Goal: Task Accomplishment & Management: Use online tool/utility

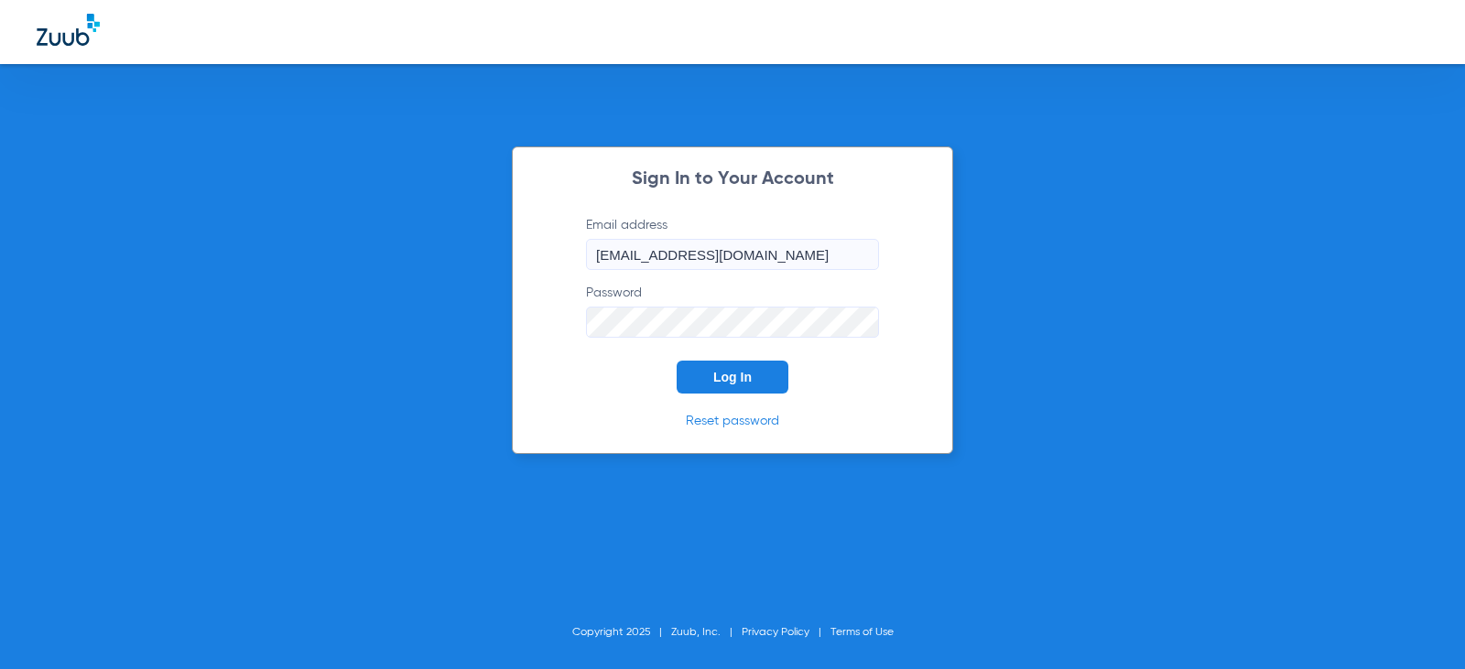
click at [744, 391] on button "Log In" at bounding box center [733, 377] width 112 height 33
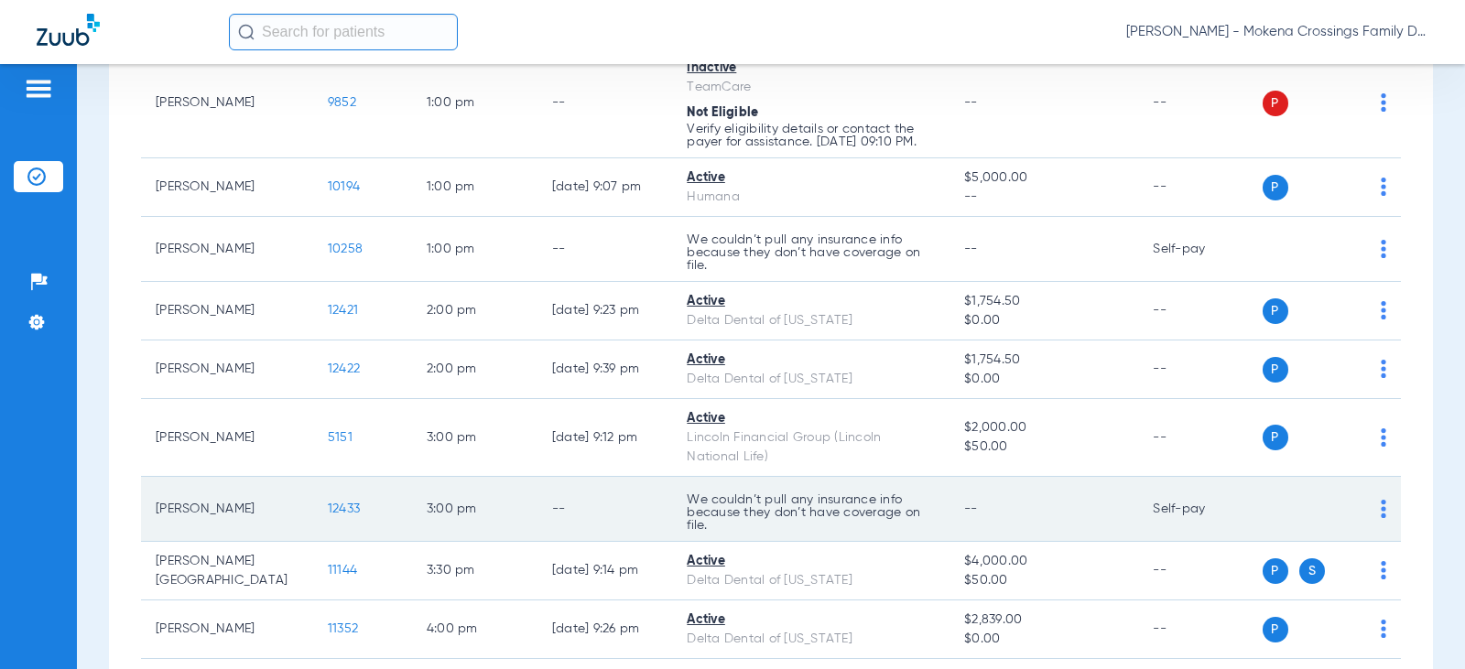
scroll to position [1032, 0]
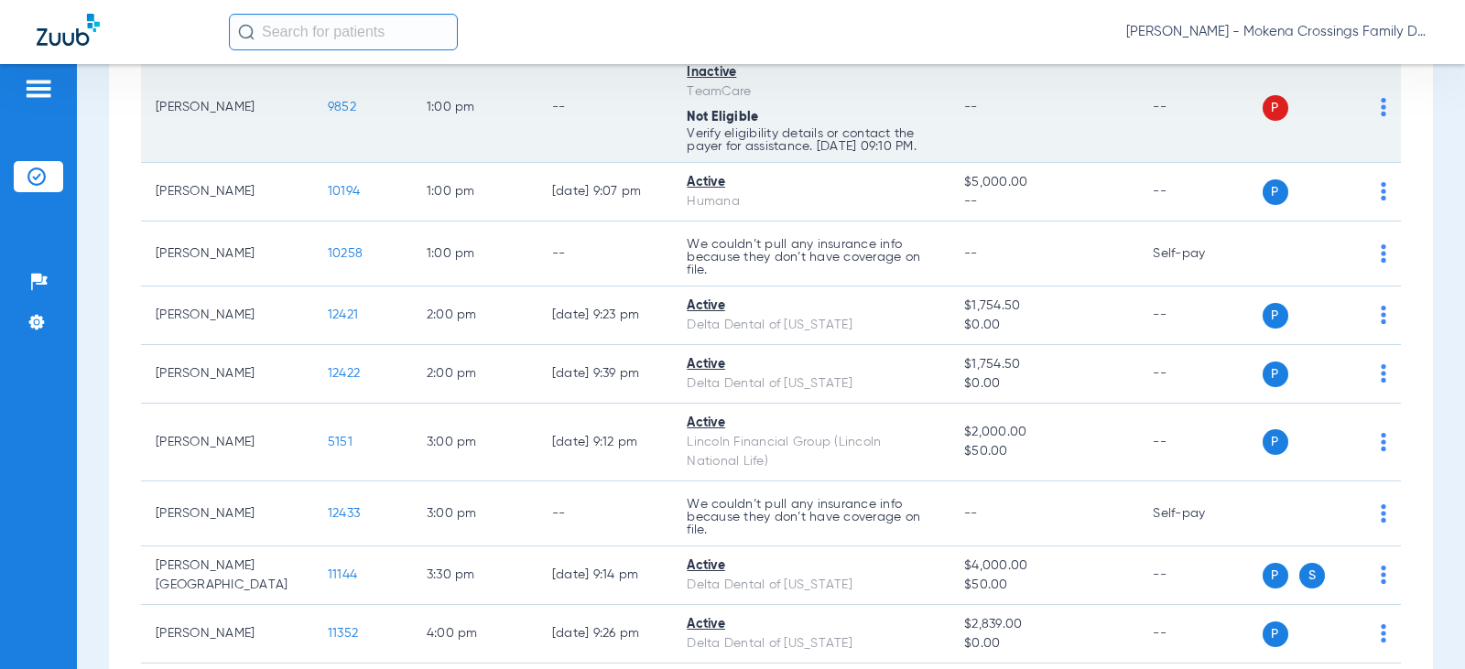
click at [313, 117] on td "9852" at bounding box center [362, 108] width 99 height 110
click at [328, 106] on span "9852" at bounding box center [342, 107] width 28 height 13
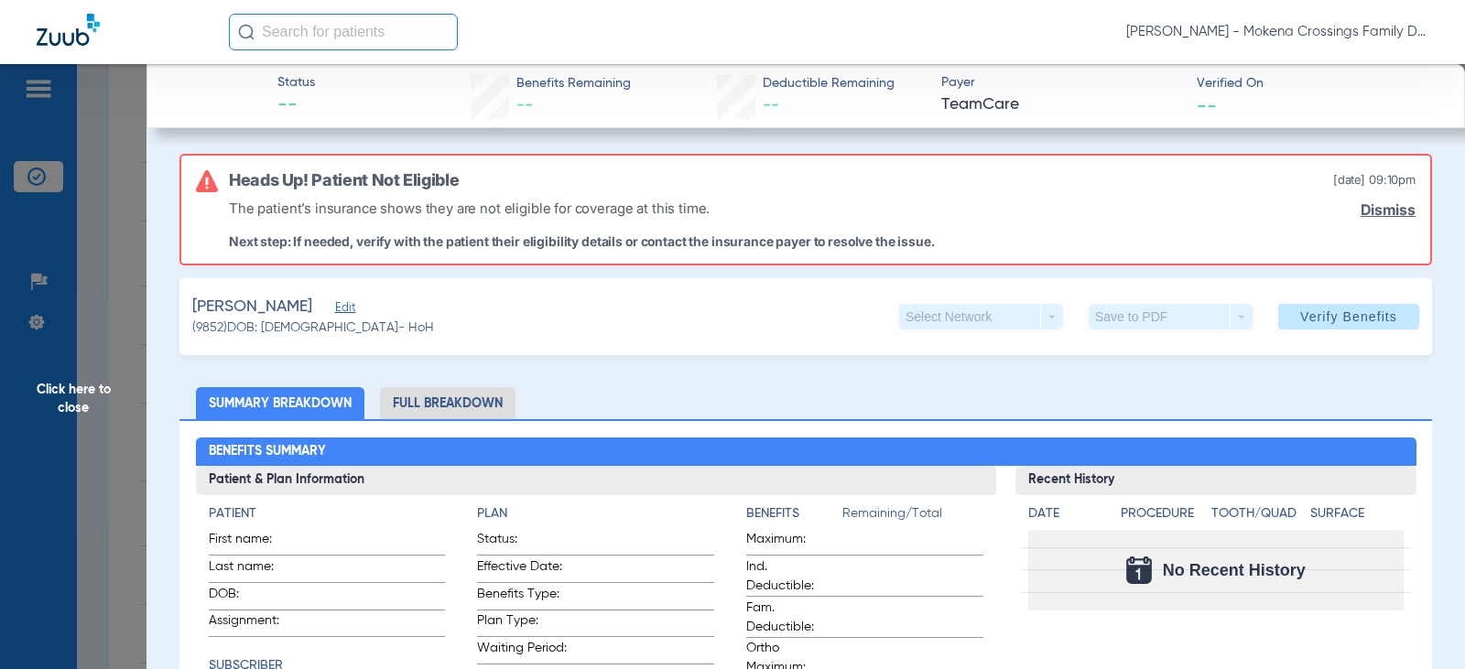
click at [335, 310] on span "Edit" at bounding box center [343, 309] width 16 height 17
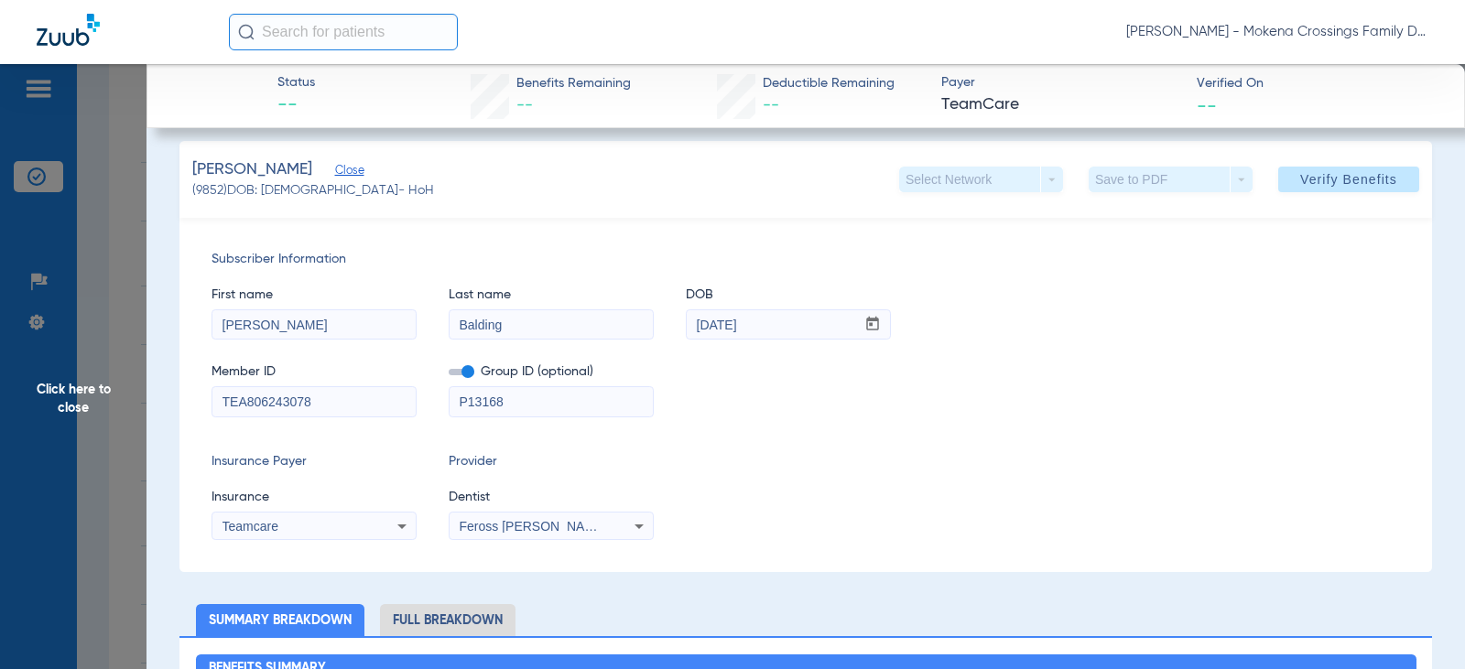
scroll to position [275, 0]
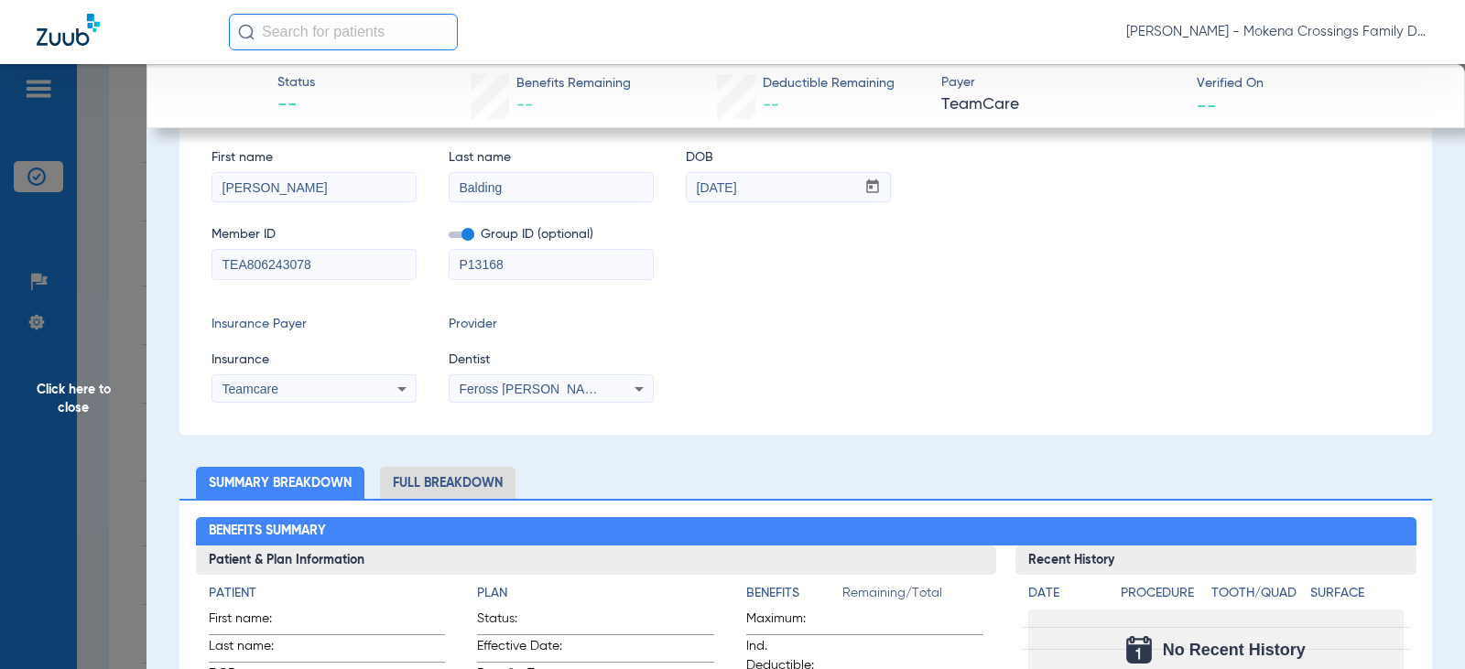
drag, startPoint x: 333, startPoint y: 264, endPoint x: 3, endPoint y: 263, distance: 330.6
type input "H77835529"
drag, startPoint x: 536, startPoint y: 257, endPoint x: 214, endPoint y: 267, distance: 321.6
click at [214, 267] on div "Member ID H77835529 Group ID (optional) P13168" at bounding box center [806, 244] width 1189 height 71
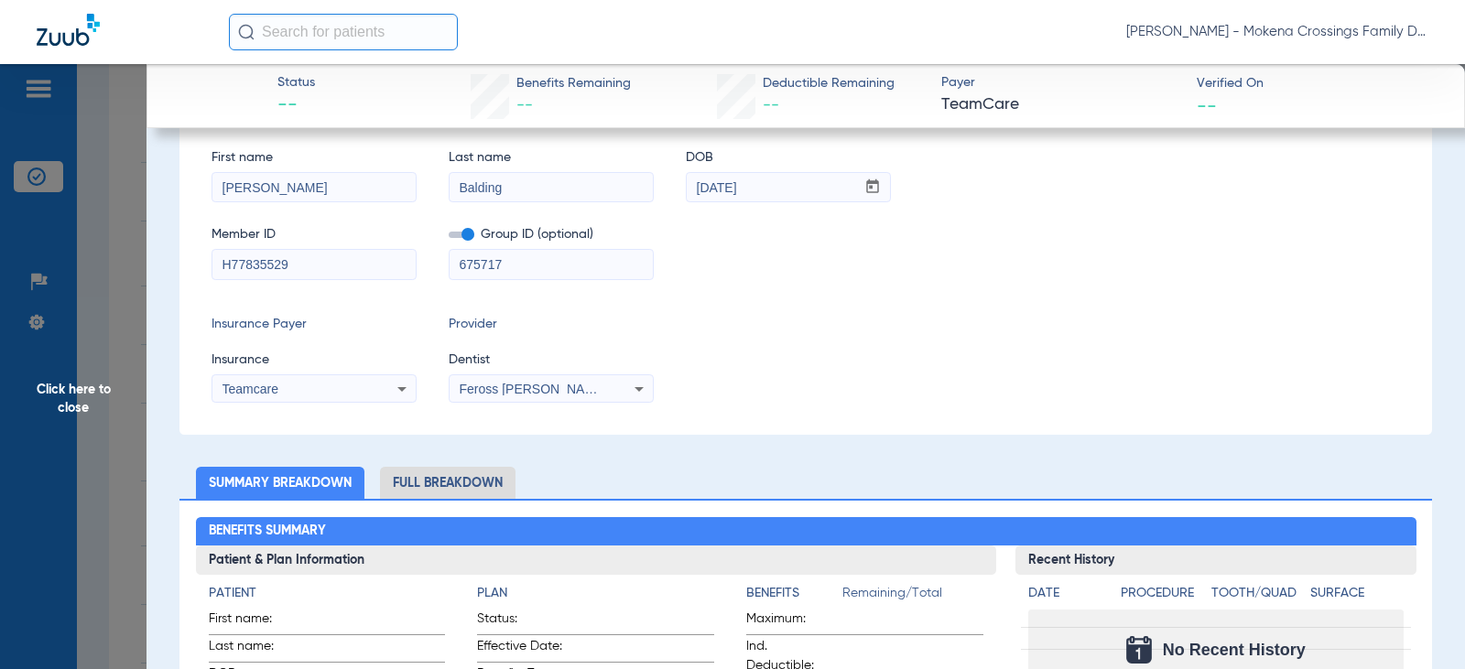
type input "675717"
click at [366, 393] on div "Teamcare" at bounding box center [296, 389] width 147 height 13
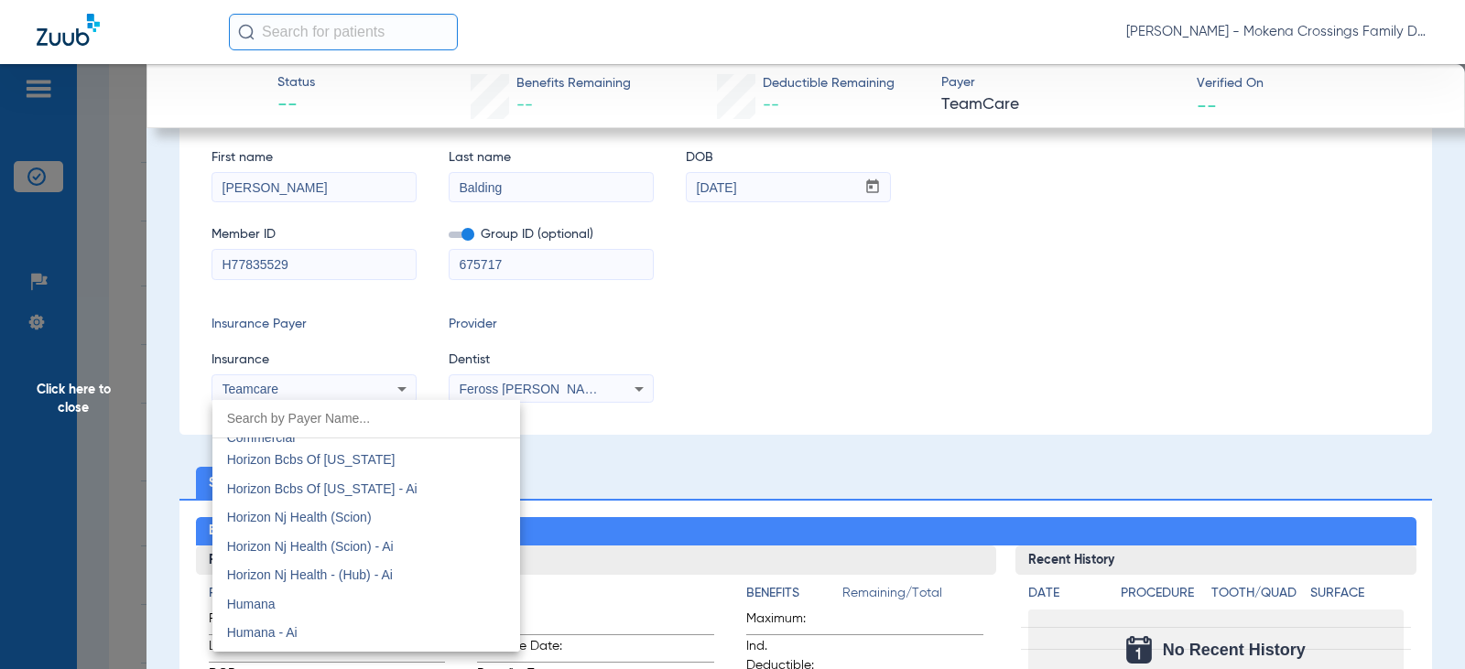
scroll to position [6582, 0]
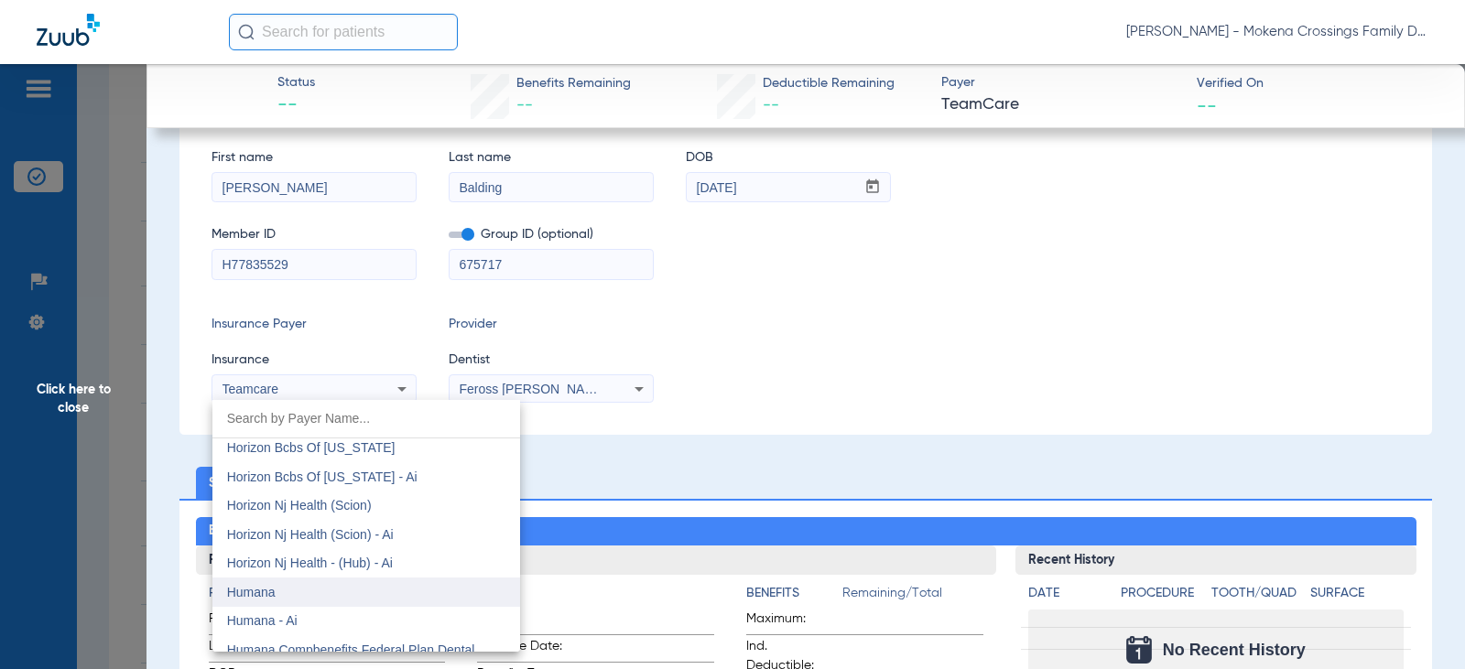
click at [314, 595] on mat-option "Humana" at bounding box center [366, 592] width 308 height 29
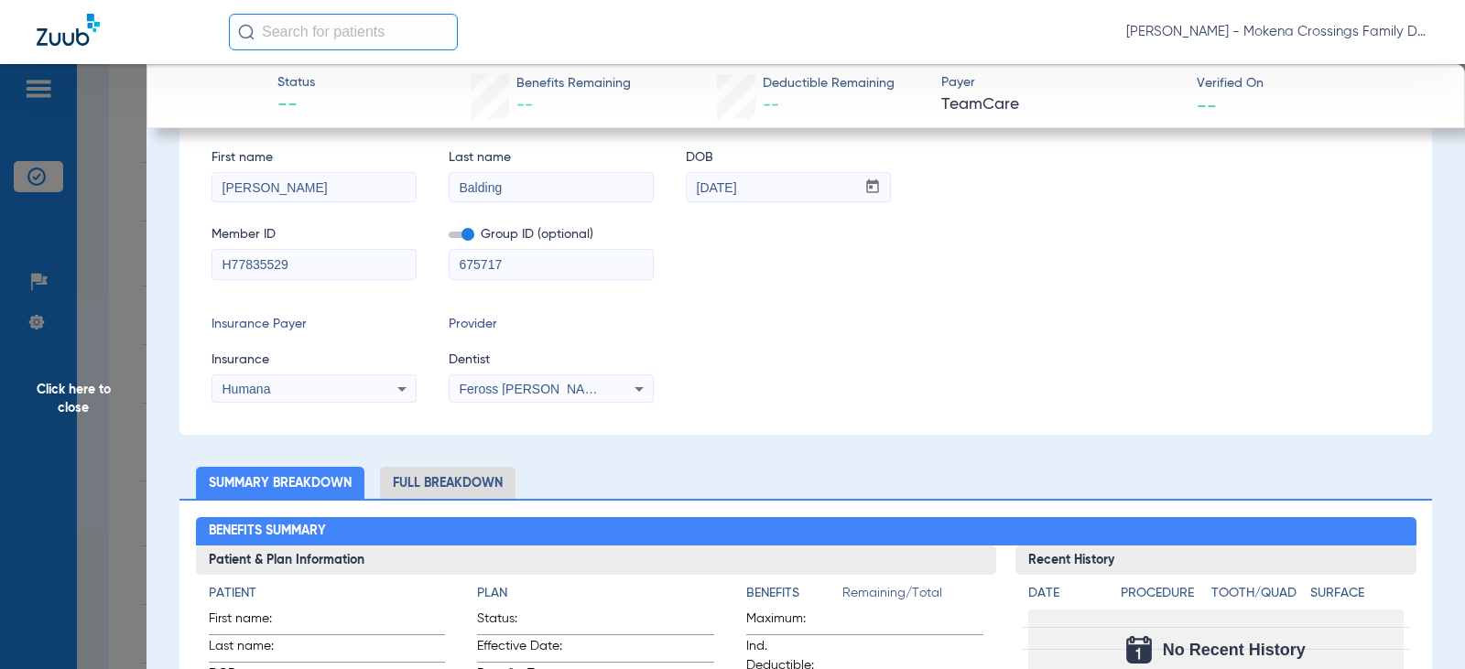
click at [633, 379] on icon at bounding box center [639, 389] width 22 height 22
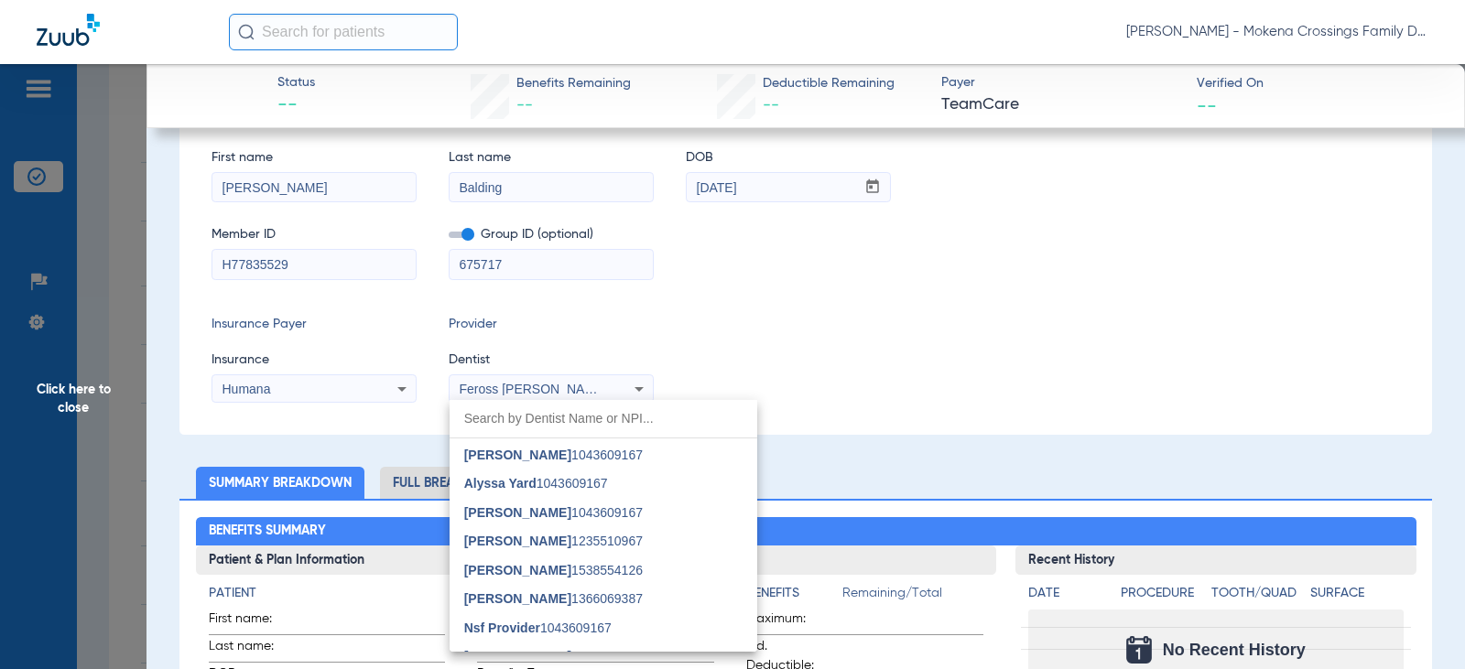
scroll to position [1557, 0]
click at [557, 414] on input "dropdown search" at bounding box center [604, 419] width 308 height 38
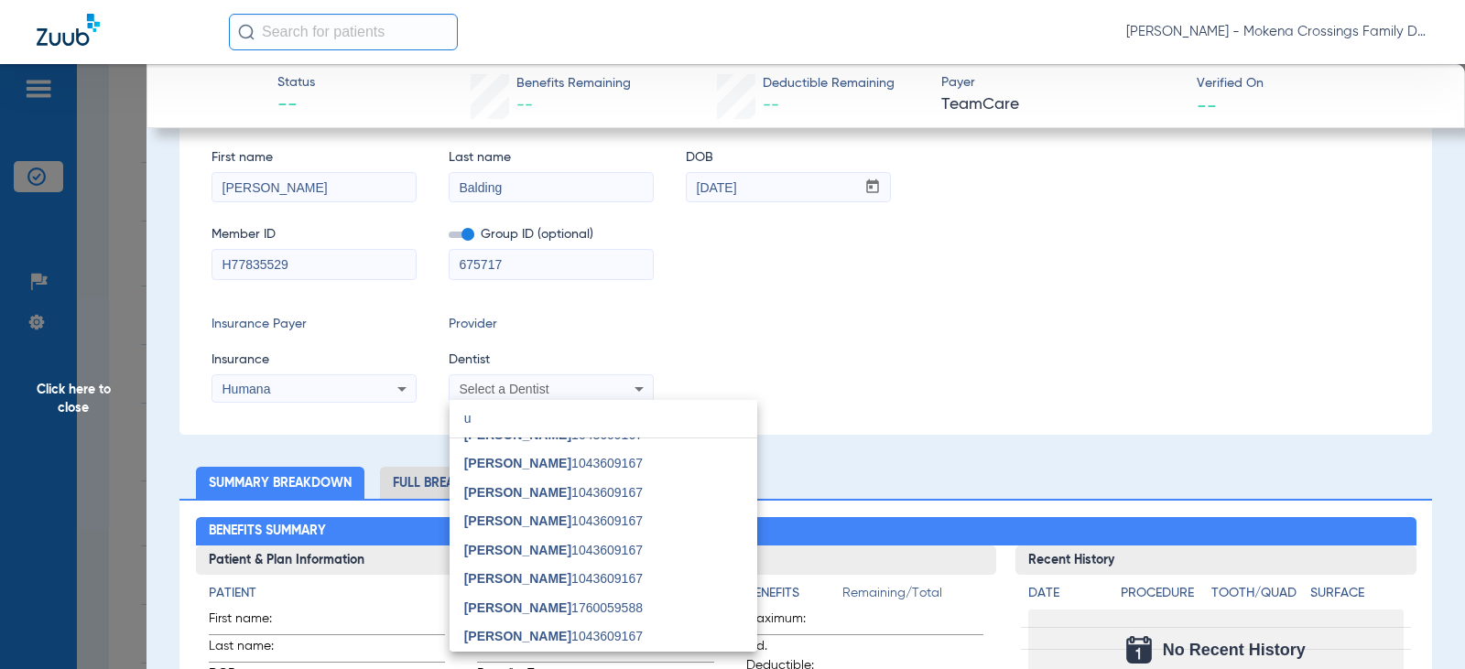
scroll to position [0, 0]
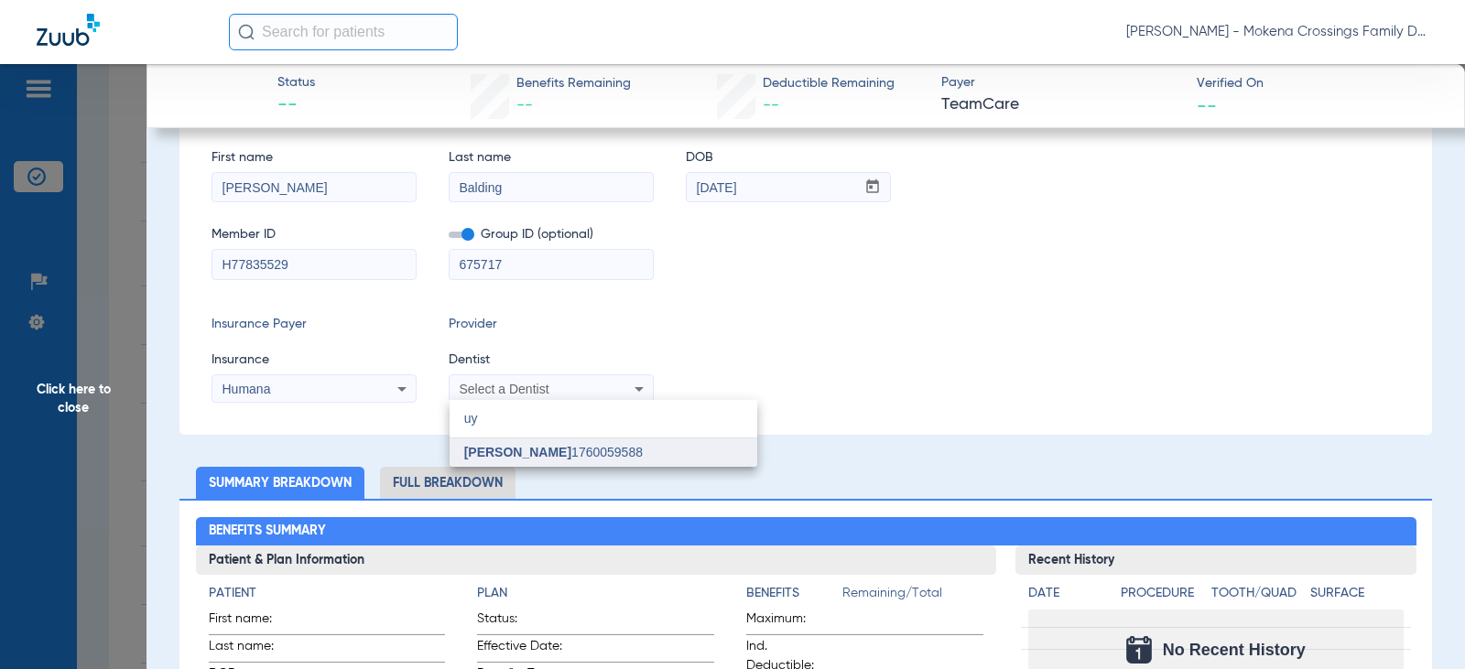
type input "uy"
click at [556, 454] on span "[PERSON_NAME] 1760059588" at bounding box center [553, 452] width 179 height 13
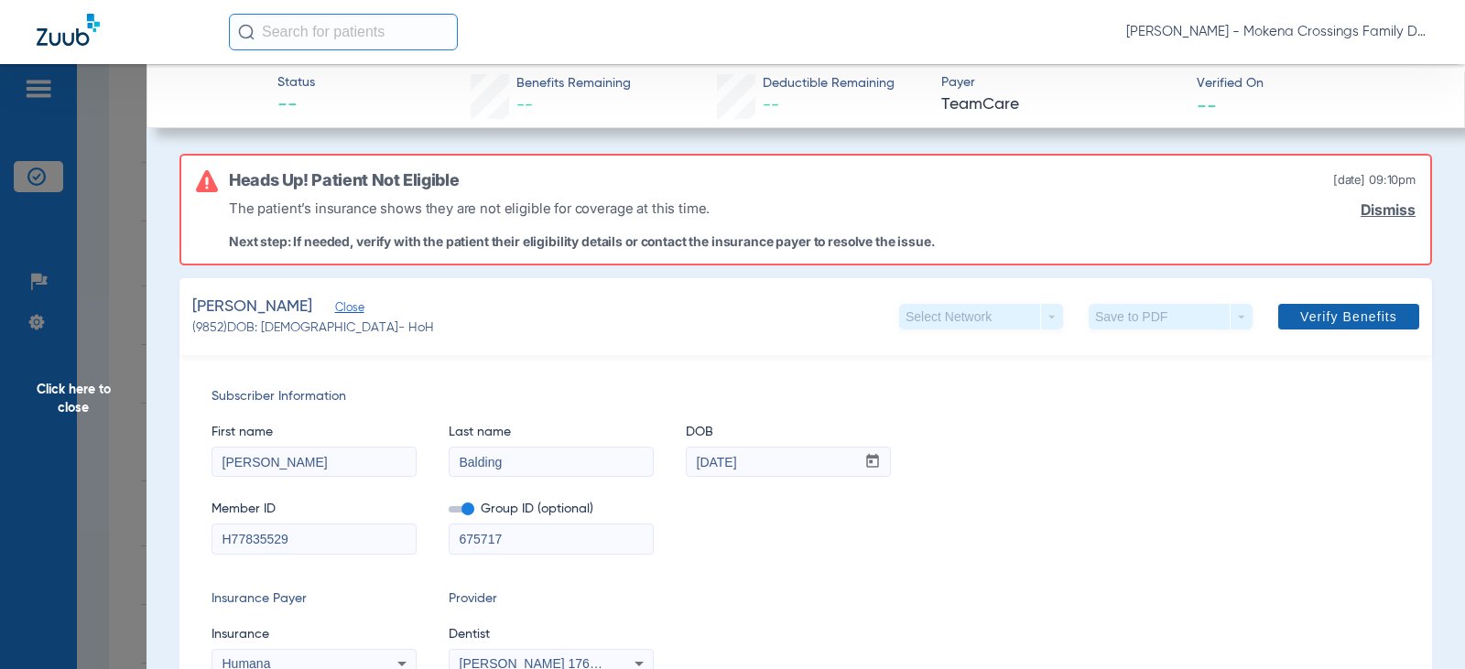
click at [1326, 321] on span "Verify Benefits" at bounding box center [1348, 317] width 97 height 15
